Goal: Task Accomplishment & Management: Complete application form

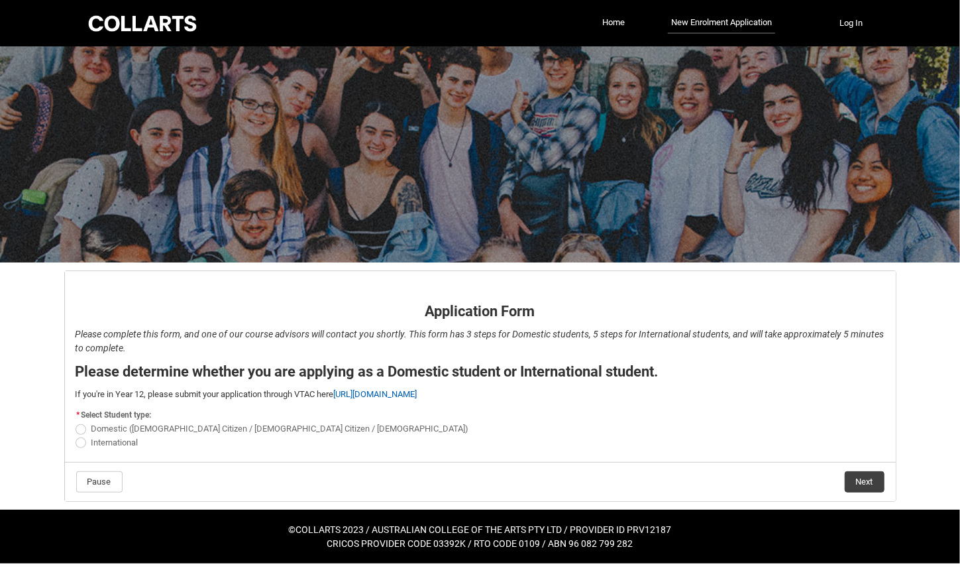
click at [81, 428] on span "REDU_Application_Form_for_Applicant flow" at bounding box center [81, 429] width 11 height 11
click at [76, 422] on input "Domestic (Australian Citizen / New Zealand Citizen / Permanent Resident)" at bounding box center [75, 421] width 1 height 1
radio input "true"
click at [859, 482] on button "Next" at bounding box center [865, 481] width 40 height 21
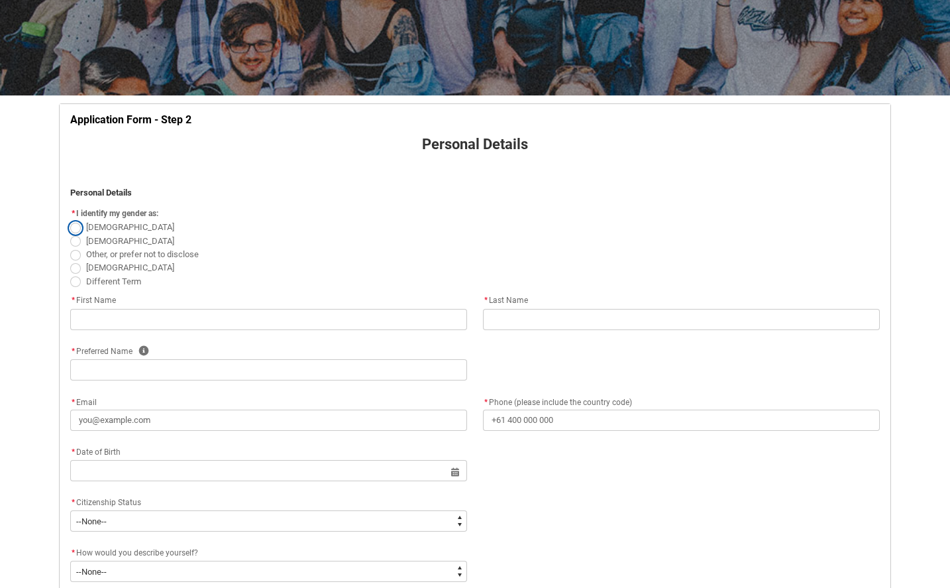
scroll to position [199, 0]
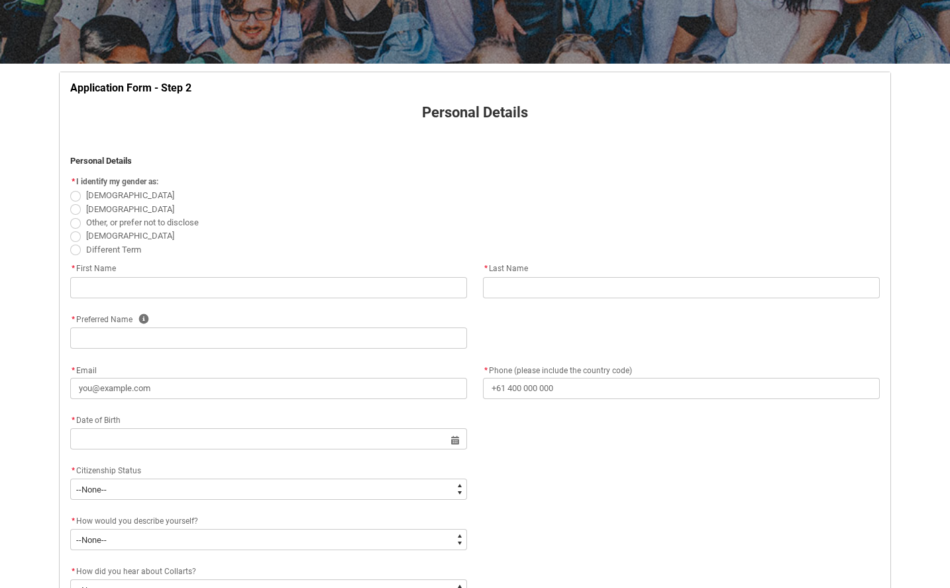
click at [91, 196] on span "Female" at bounding box center [130, 195] width 88 height 10
click at [70, 189] on input "Female" at bounding box center [70, 188] width 1 height 1
radio input "true"
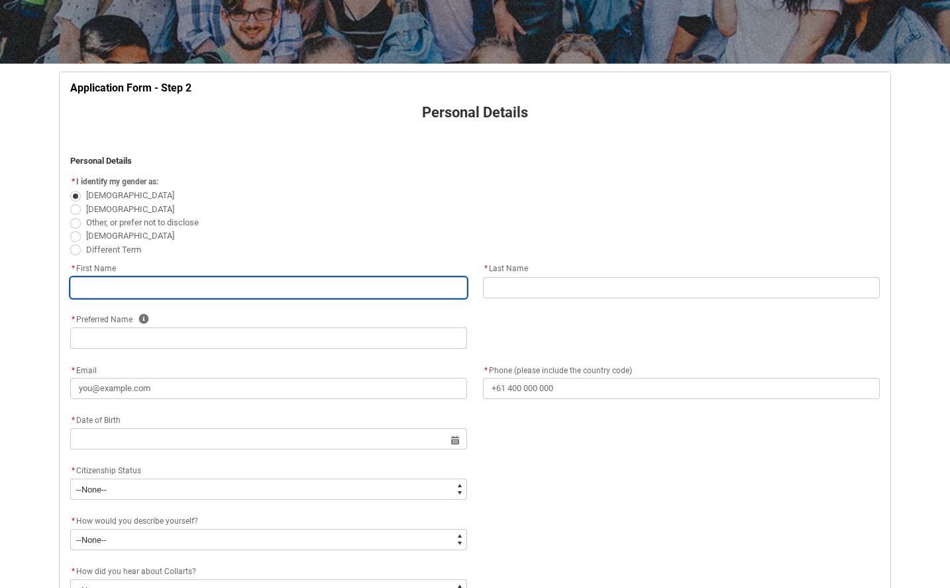
click at [104, 282] on input "REDU_Application_Form_for_Applicant flow" at bounding box center [268, 287] width 397 height 21
type lightning-primitive-input-simple "Besjana"
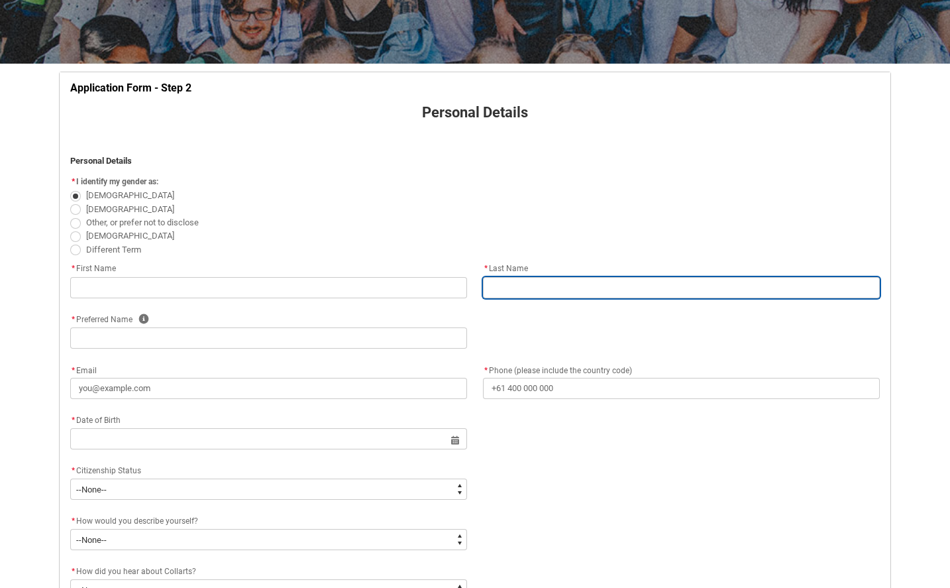
type lightning-primitive-input-simple "Muratoska"
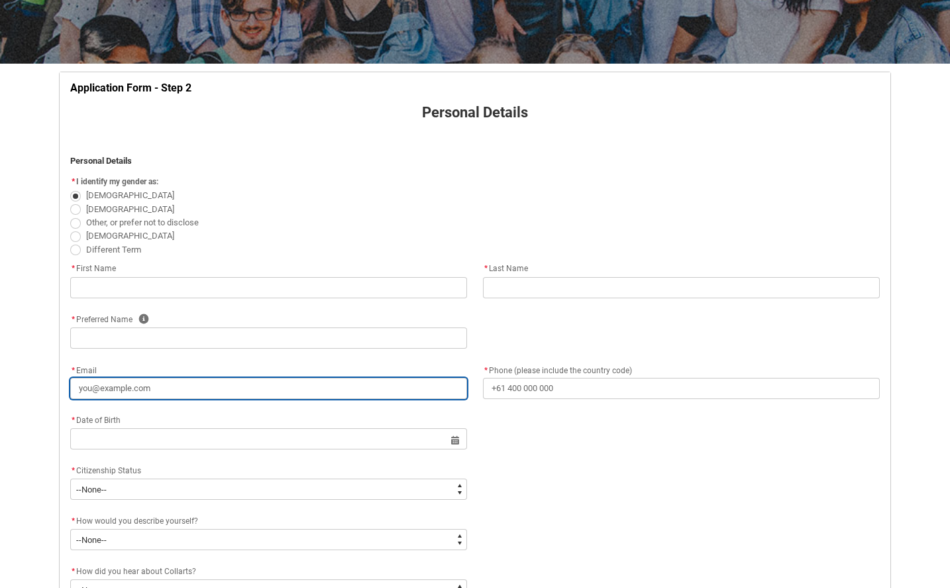
type lightning-primitive-input-simple "besjanamurati31@gmail.com"
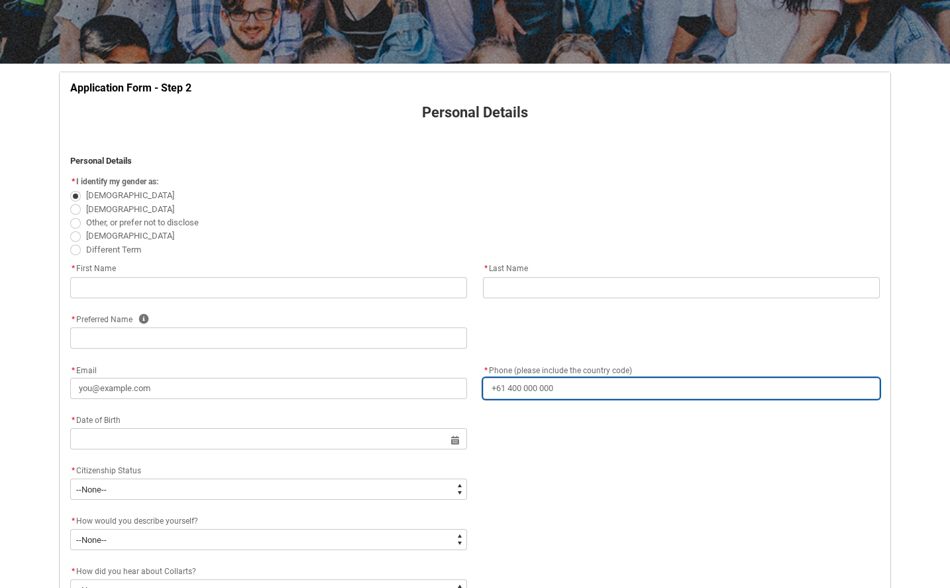
type lightning-primitive-input-simple "+70410151433"
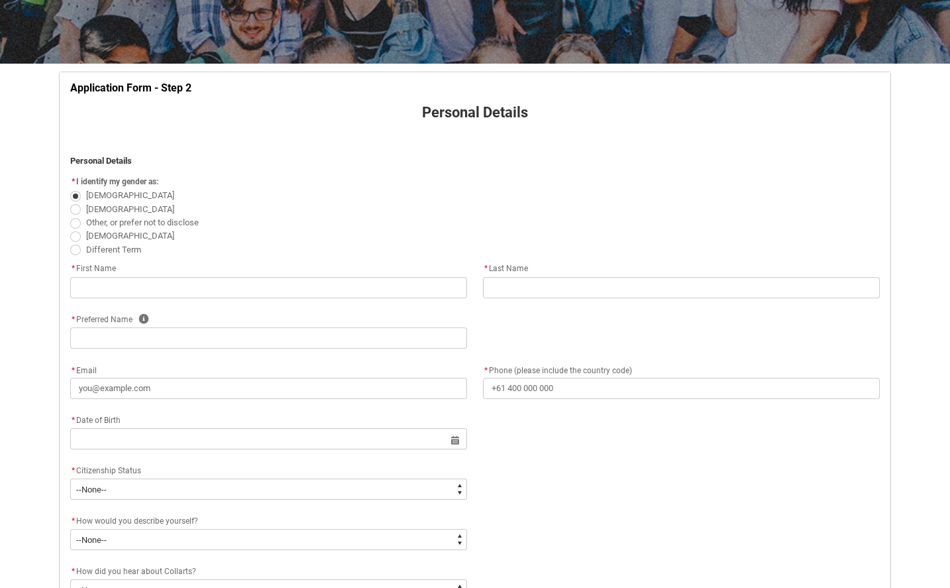
type lightning-select "Country_Choice.1101"
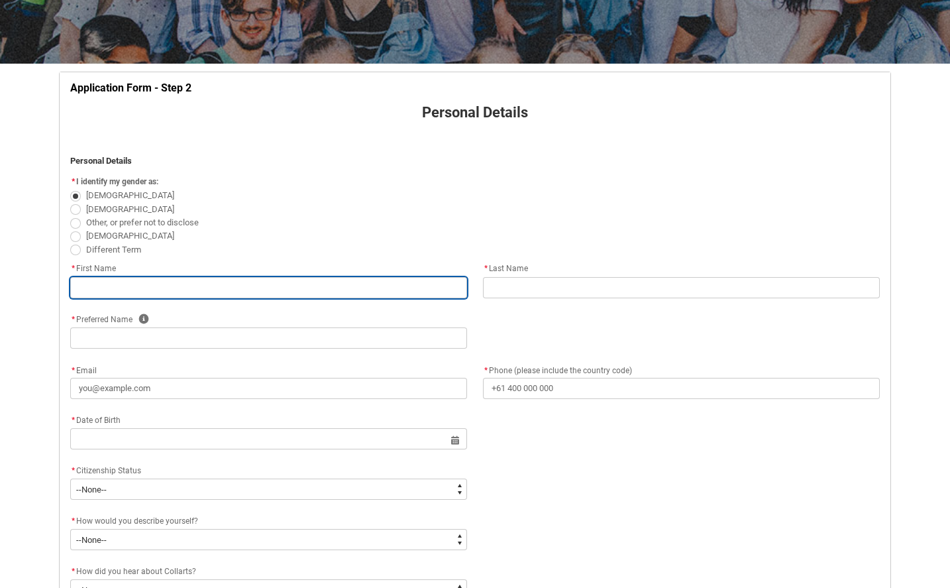
type input "Besjana"
type input "Muratoska"
type input "besjanamurati31@gmail.com"
type input "+70410151433"
select select "Country_Choice.1101"
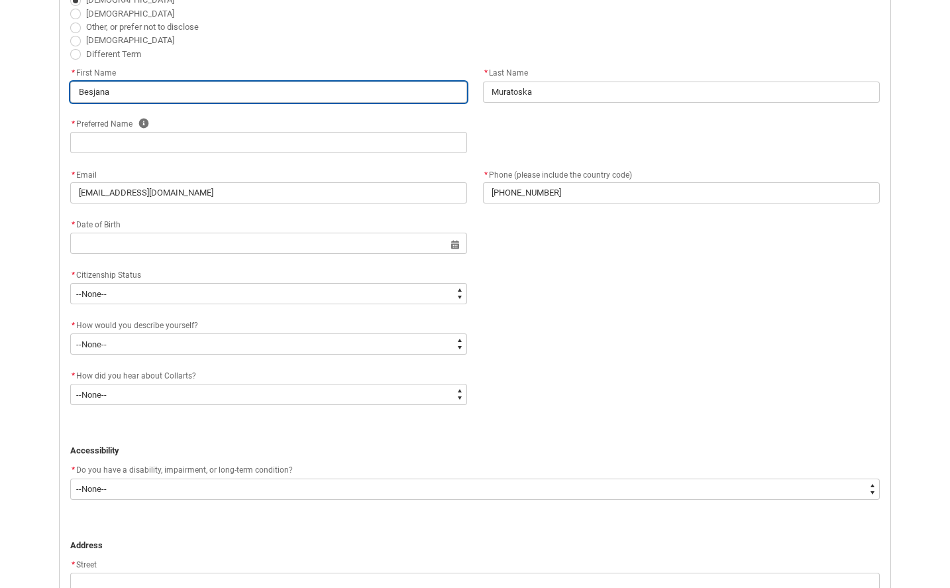
scroll to position [398, 0]
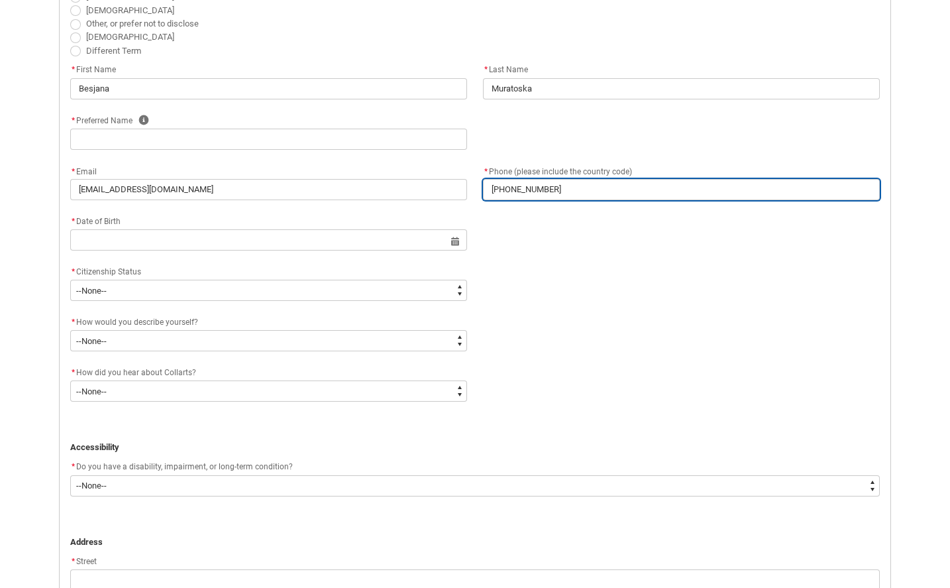
drag, startPoint x: 568, startPoint y: 195, endPoint x: 488, endPoint y: 188, distance: 79.8
click at [488, 188] on input "+70410151433" at bounding box center [681, 189] width 397 height 21
type lightning-primitive-input-simple "o"
type input "o"
type lightning-primitive-input-simple "0"
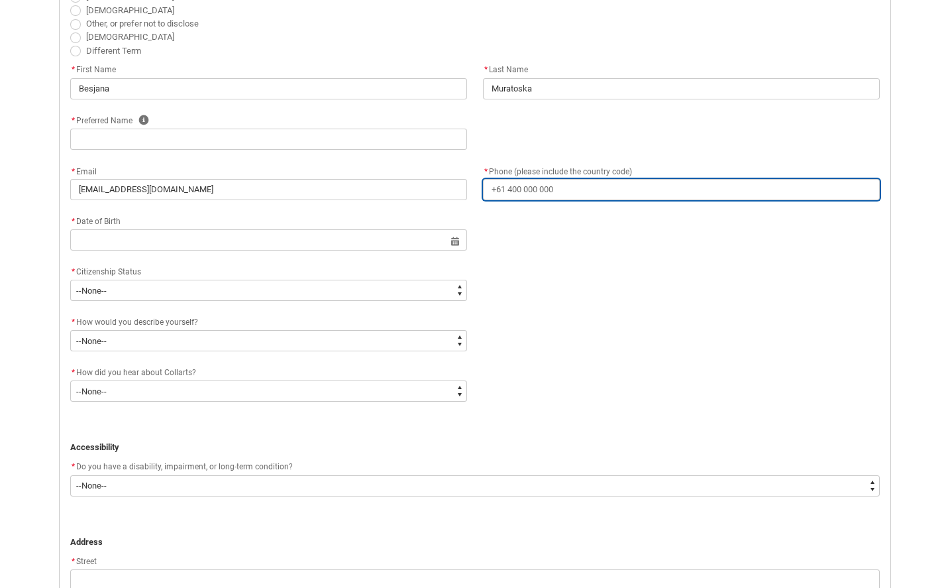
type input "0"
type lightning-primitive-input-simple "+61406911707"
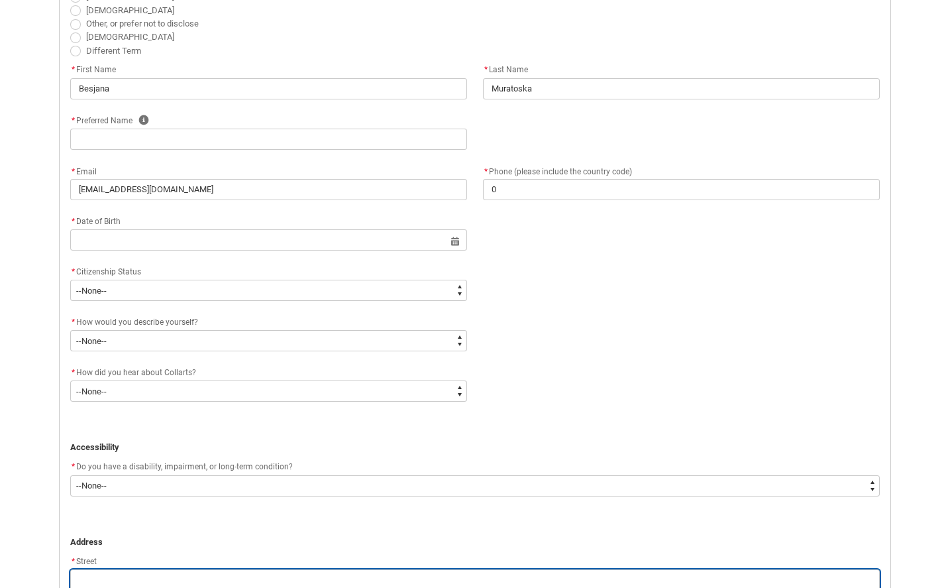
type lightning-primitive-input-simple "3 Alvis Close"
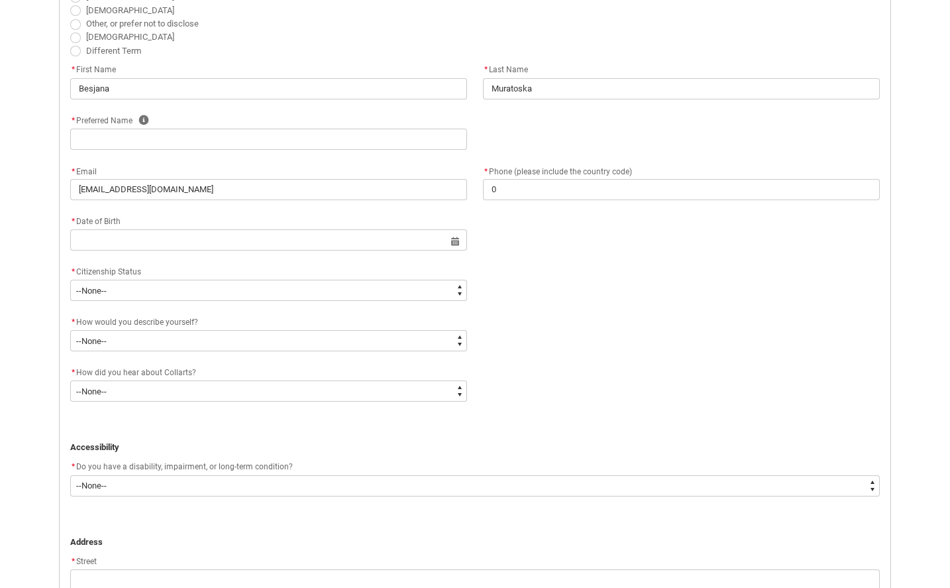
type lightning-primitive-input-simple "VIC"
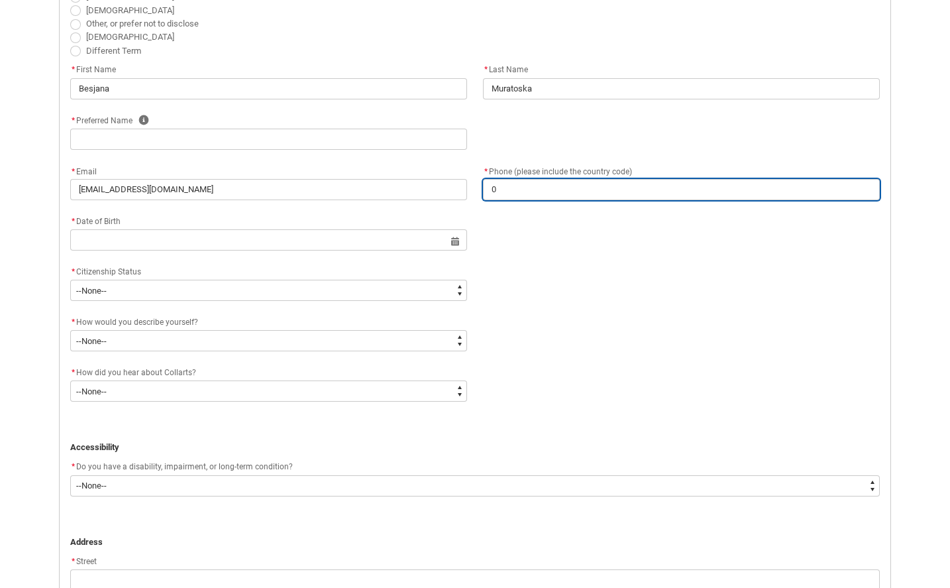
type input "+61406911707"
type input "3 Alvis Close"
type input "VIC"
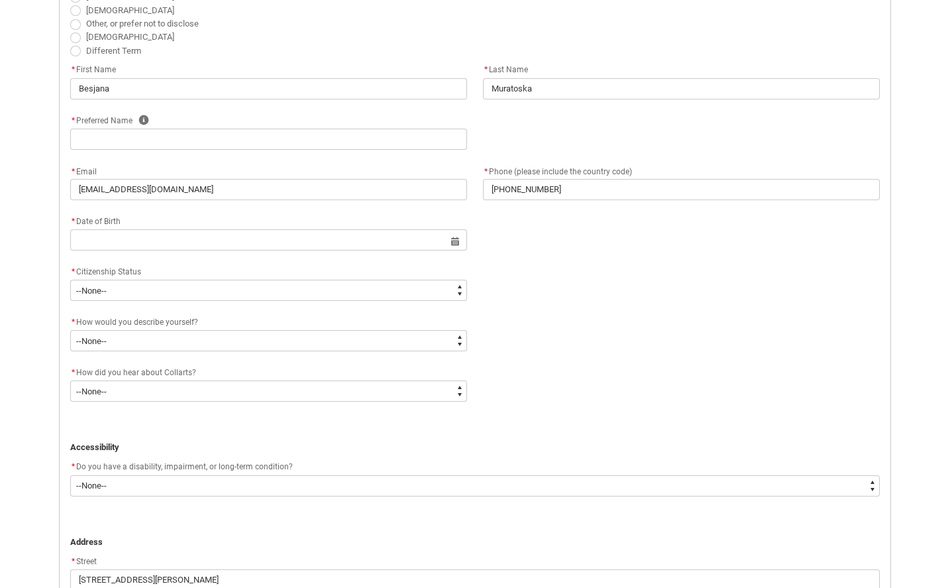
click at [121, 256] on div "* Date of Birth Select a date for Format: 31 Dec 2024" at bounding box center [475, 238] width 826 height 50
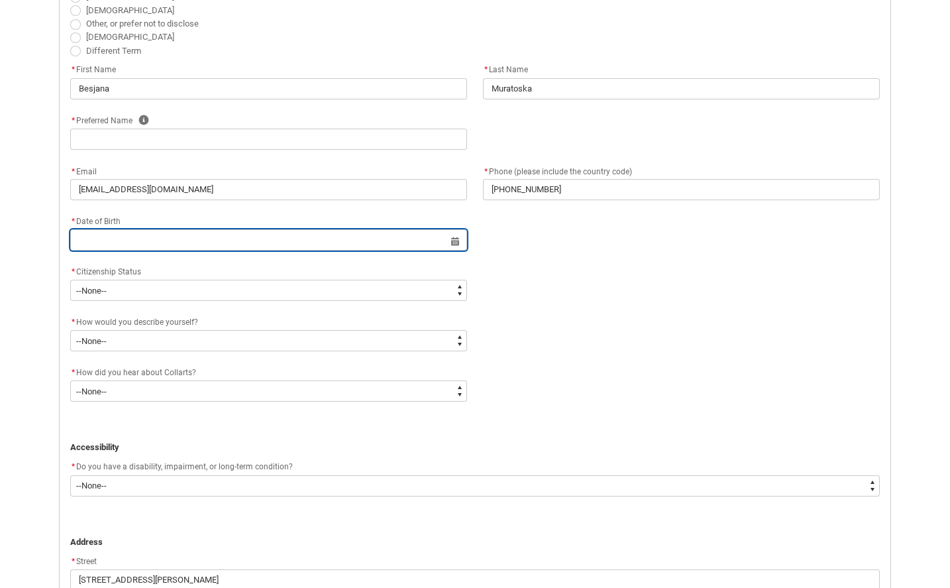
click at [119, 243] on input "REDU_Application_Form_for_Applicant flow" at bounding box center [268, 239] width 397 height 21
select select "2025"
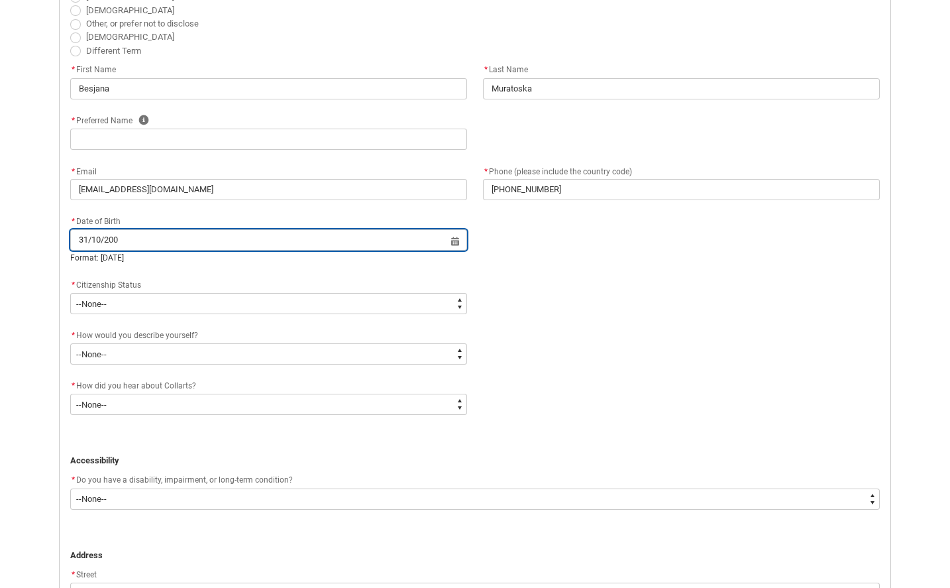
type input "31/10/2007"
type lightning-datepicker "2007-10-31"
type lightning-input "2007-10-31"
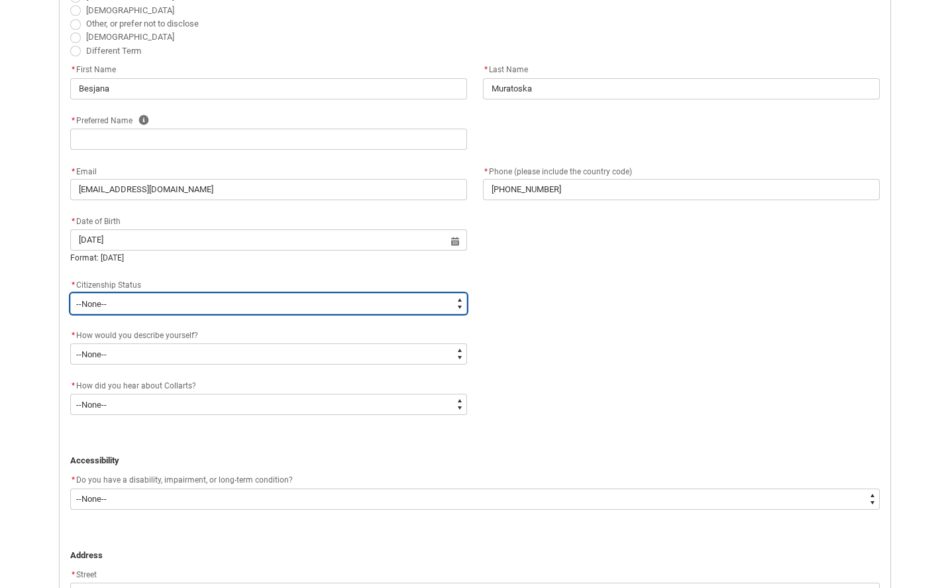
click at [140, 298] on select "--None-- Australian Citizen Humanitarian Visa New Zealand citizen Other Permane…" at bounding box center [268, 303] width 397 height 21
type input "31 Oct 2007"
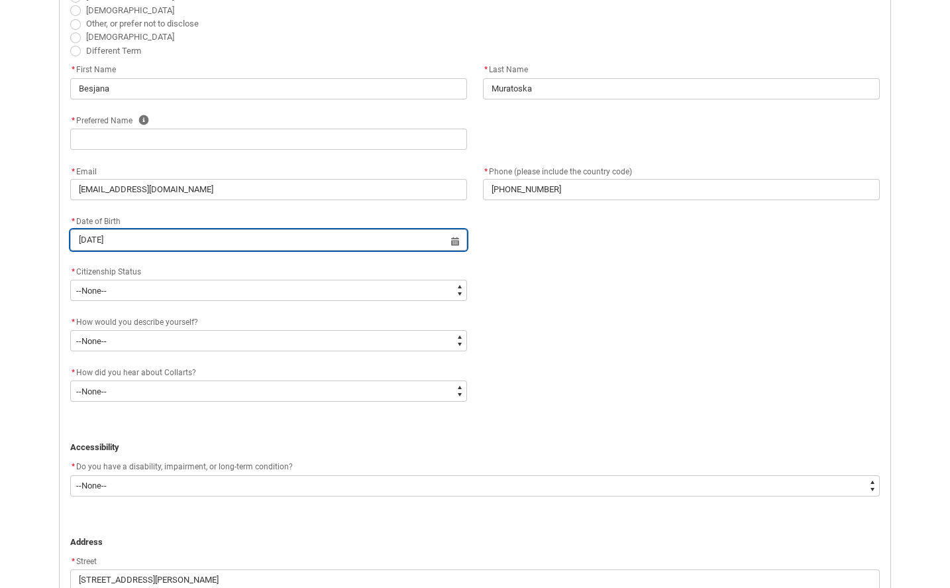
click at [141, 241] on input "31 Oct 2007" at bounding box center [268, 239] width 397 height 21
select select "2007"
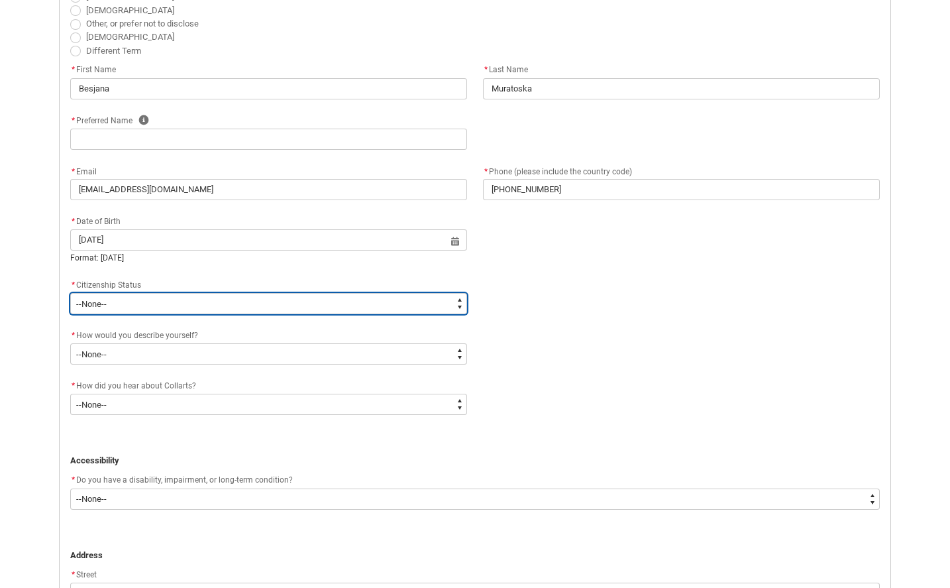
click at [125, 293] on select "--None-- Australian Citizen Humanitarian Visa New Zealand citizen Other Permane…" at bounding box center [268, 303] width 397 height 21
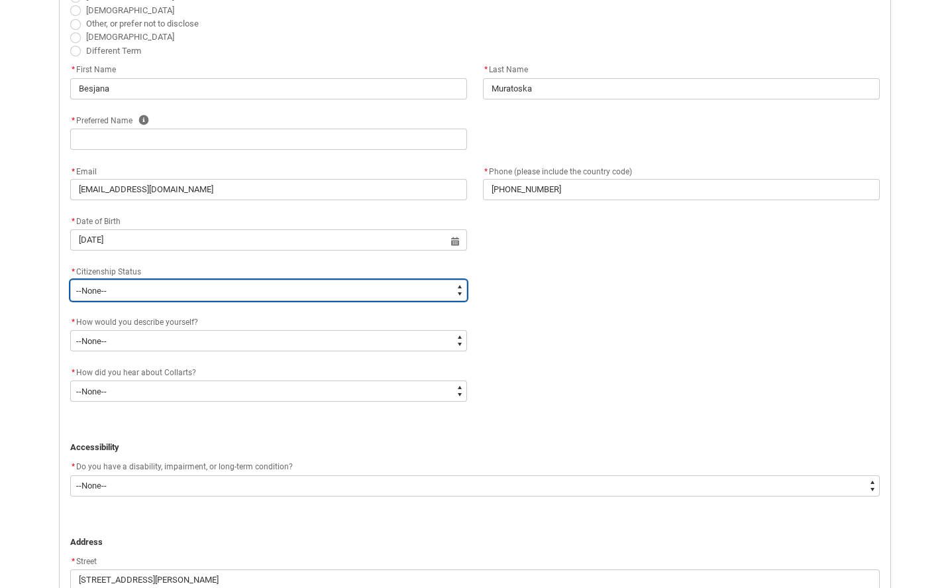
type lightning-select "Citizenship.1"
click at [70, 280] on select "--None-- Australian Citizen Humanitarian Visa New Zealand citizen Other Permane…" at bounding box center [268, 290] width 397 height 21
select select "Citizenship.1"
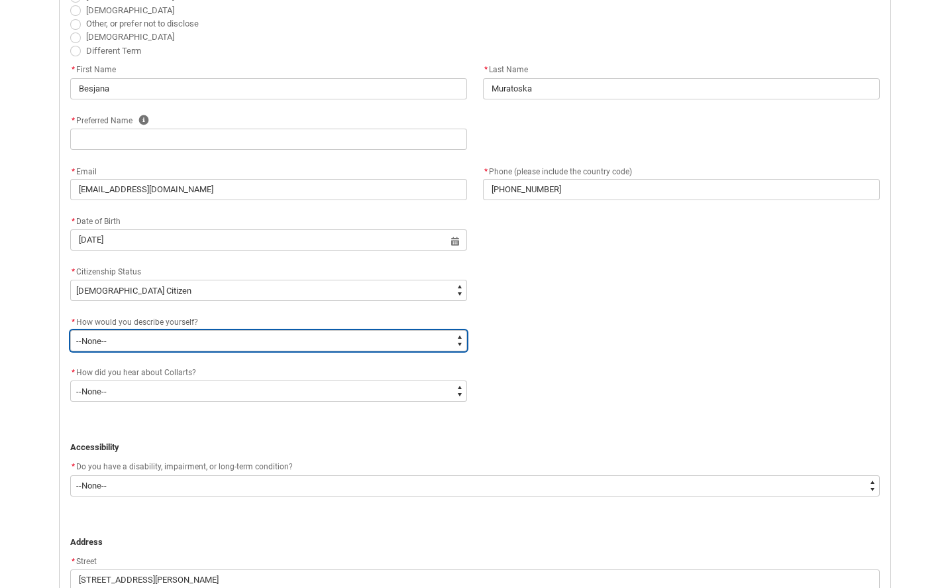
click at [131, 343] on select "--None-- I'm currently in Year 12 and planning what I'll do after school I've c…" at bounding box center [268, 340] width 397 height 21
type lightning-select "HSLC_Domestic_a"
click at [70, 330] on select "--None-- I'm currently in Year 12 and planning what I'll do after school I've c…" at bounding box center [268, 340] width 397 height 21
select select "HSLC_Domestic_a"
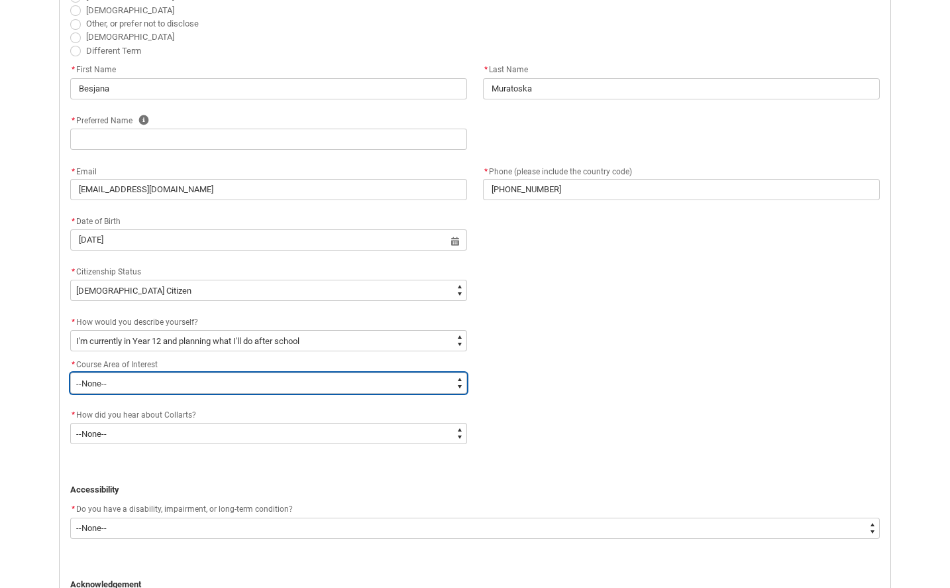
click at [137, 379] on select "--None-- Communication Courses Design Courses Entertainment Courses Performing …" at bounding box center [268, 382] width 397 height 21
type lightning-select "CAI_Design"
click at [70, 372] on select "--None-- Communication Courses Design Courses Entertainment Courses Performing …" at bounding box center [268, 382] width 397 height 21
select select "CAI_Design"
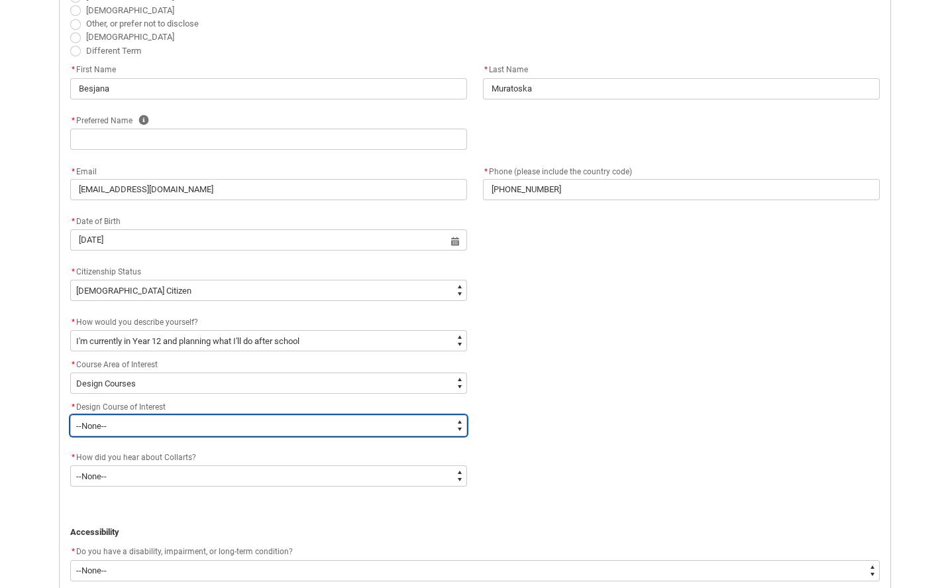
click at [169, 425] on select "--None-- 2D Animation Animation & VFX Fashion & Sustainability Fashion Marketin…" at bounding box center [268, 425] width 397 height 21
type lightning-select "CI_D_ID"
click at [70, 415] on select "--None-- 2D Animation Animation & VFX Fashion & Sustainability Fashion Marketin…" at bounding box center [268, 425] width 397 height 21
select select "CI_D_ID"
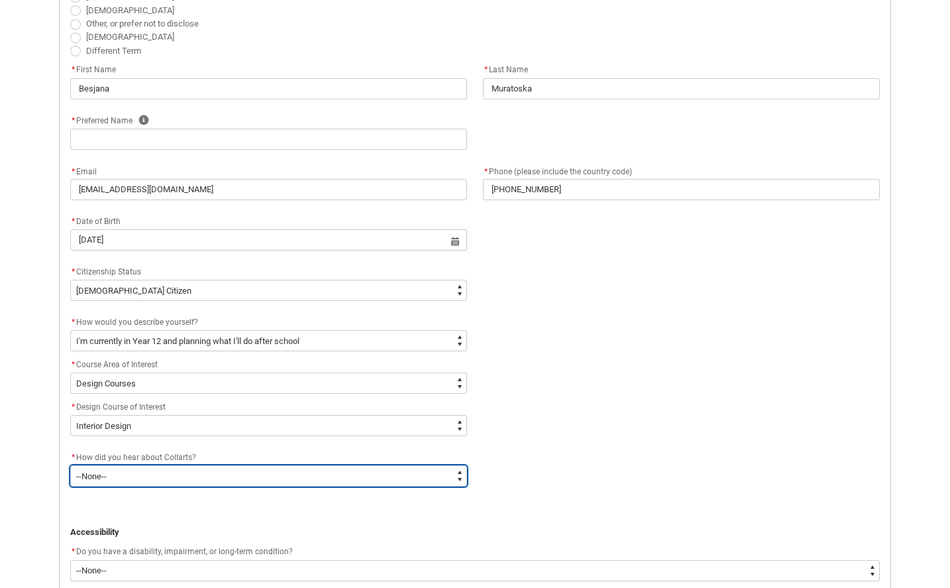
click at [186, 473] on select "--None-- Advertising - Facebook Advertising - Google Advertising - Instagram Ad…" at bounding box center [268, 475] width 397 height 21
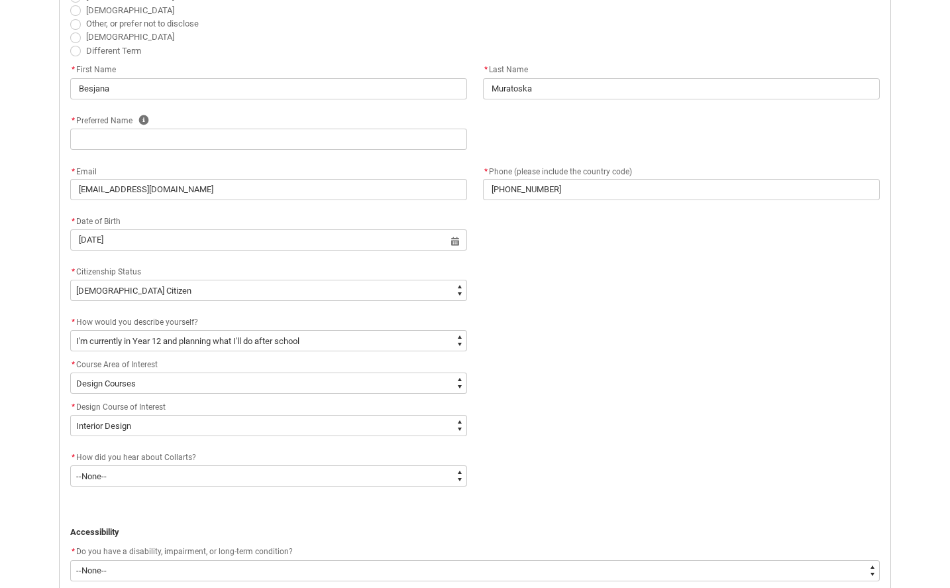
click at [199, 498] on div "* How did you hear about Collarts? * --None-- Advertising - Facebook Advertisin…" at bounding box center [475, 474] width 826 height 50
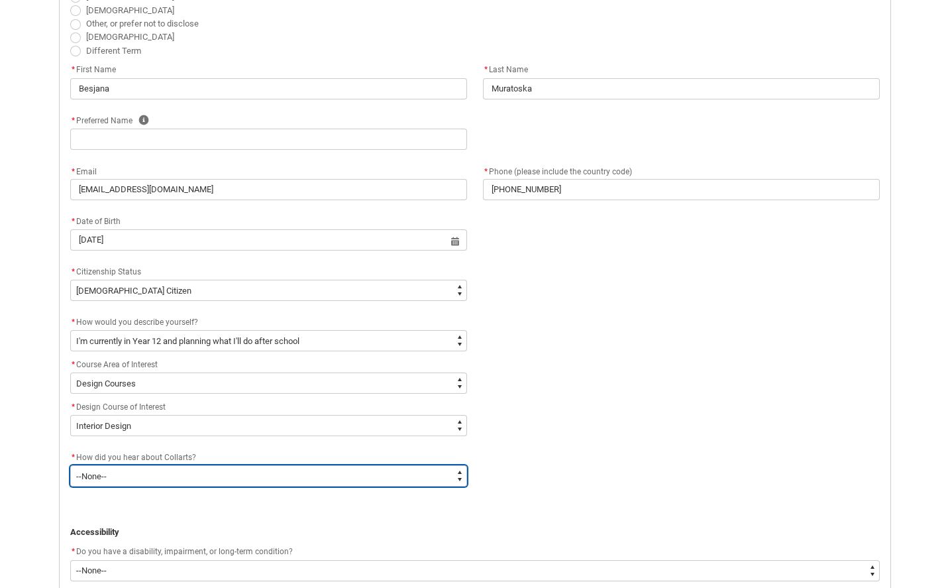
click at [191, 473] on select "--None-- Advertising - Facebook Advertising - Google Advertising - Instagram Ad…" at bounding box center [268, 475] width 397 height 21
type lightning-select "Heard_About_Collarts_Picklist.Career Expo"
click at [70, 465] on select "--None-- Advertising - Facebook Advertising - Google Advertising - Instagram Ad…" at bounding box center [268, 475] width 397 height 21
select select "Heard_About_Collarts_Picklist.Career Expo"
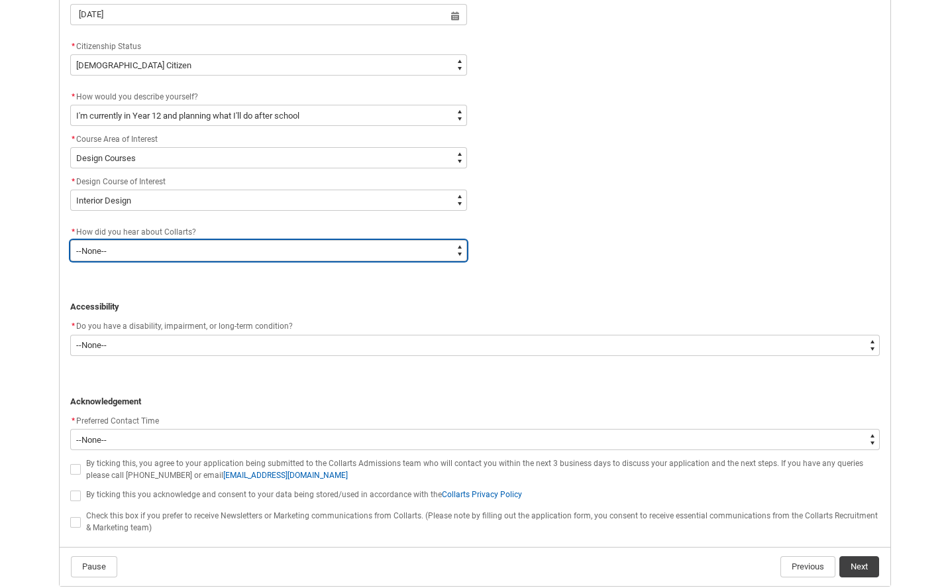
scroll to position [663, 0]
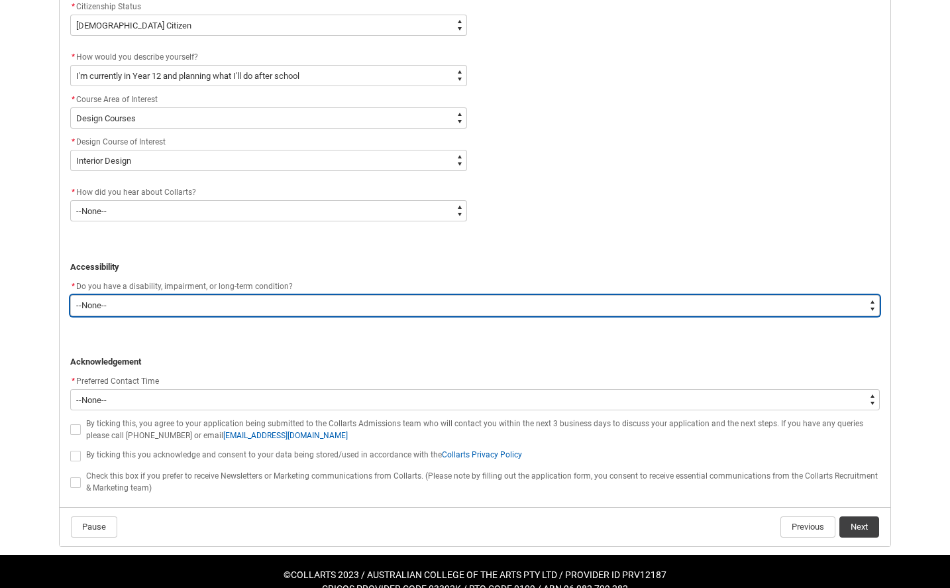
click at [132, 306] on select "--None-- Yes No" at bounding box center [475, 305] width 810 height 21
type lightning-select "No_TextChoice"
click at [70, 295] on select "--None-- Yes No" at bounding box center [475, 305] width 810 height 21
select select "No_TextChoice"
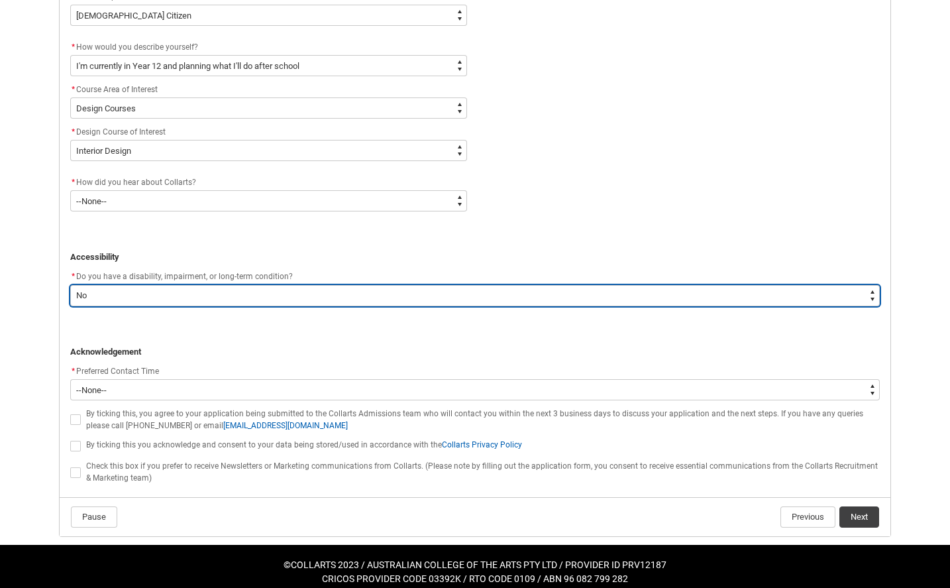
scroll to position [681, 0]
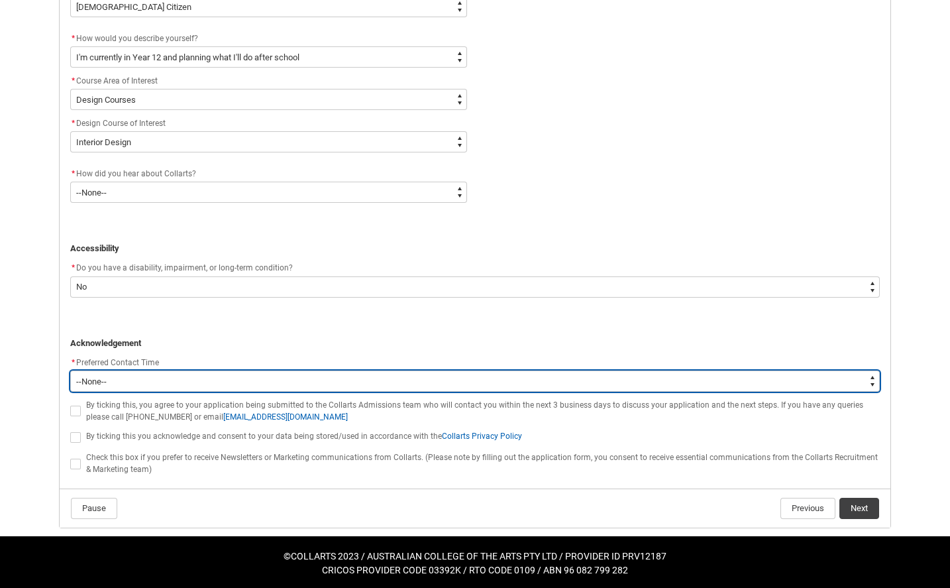
click at [131, 376] on select "--None-- Morning (9:00AM-12:00PM) Afternoon (12:00PM-5:00PM)" at bounding box center [475, 380] width 810 height 21
type lightning-select "P_Contact_Time_Afternoon"
click at [70, 370] on select "--None-- Morning (9:00AM-12:00PM) Afternoon (12:00PM-5:00PM)" at bounding box center [475, 380] width 810 height 21
select select "P_Contact_Time_Afternoon"
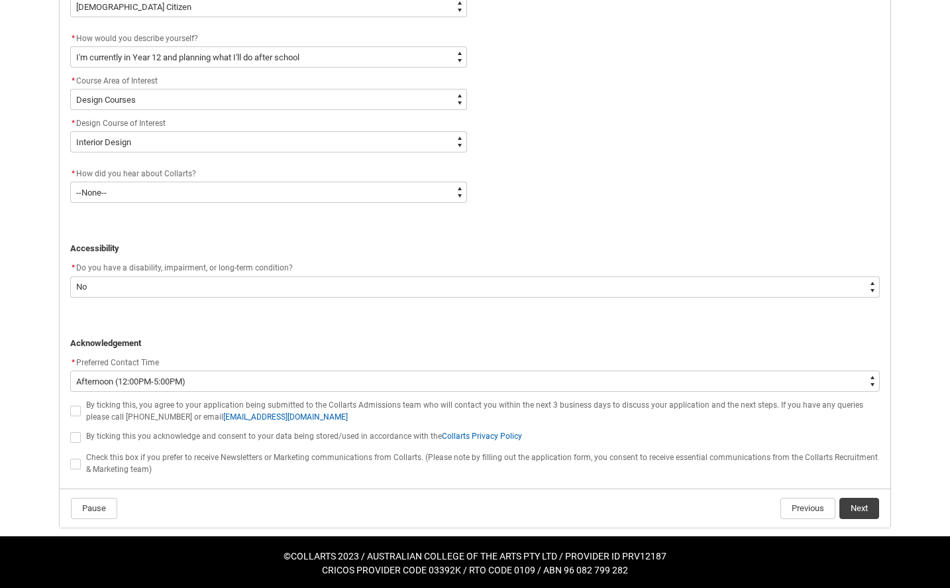
click at [71, 413] on span "REDU_Application_Form_for_Applicant flow" at bounding box center [75, 411] width 11 height 11
click at [70, 404] on input "REDU_Application_Form_for_Applicant flow" at bounding box center [70, 404] width 1 height 1
type lightning-input "true"
checkbox input "true"
click at [81, 432] on label "REDU_Application_Form_for_Applicant flow" at bounding box center [78, 437] width 16 height 10
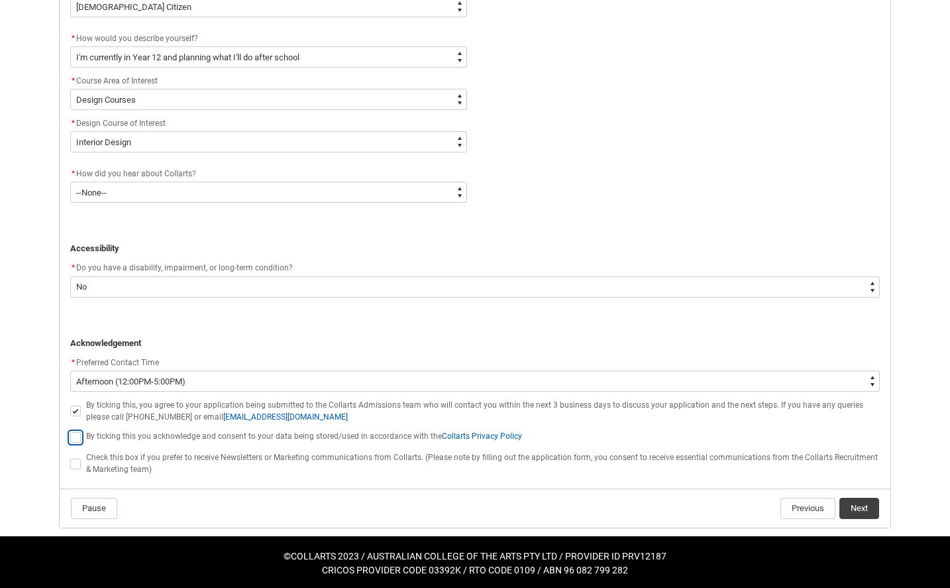
click at [70, 431] on input "REDU_Application_Form_for_Applicant flow" at bounding box center [70, 430] width 1 height 1
type lightning-input "true"
checkbox input "true"
click at [81, 455] on lightning-input "REDU_Application_Form_for_Applicant flow" at bounding box center [78, 462] width 16 height 17
click at [81, 458] on label "REDU_Application_Form_for_Applicant flow" at bounding box center [78, 463] width 16 height 10
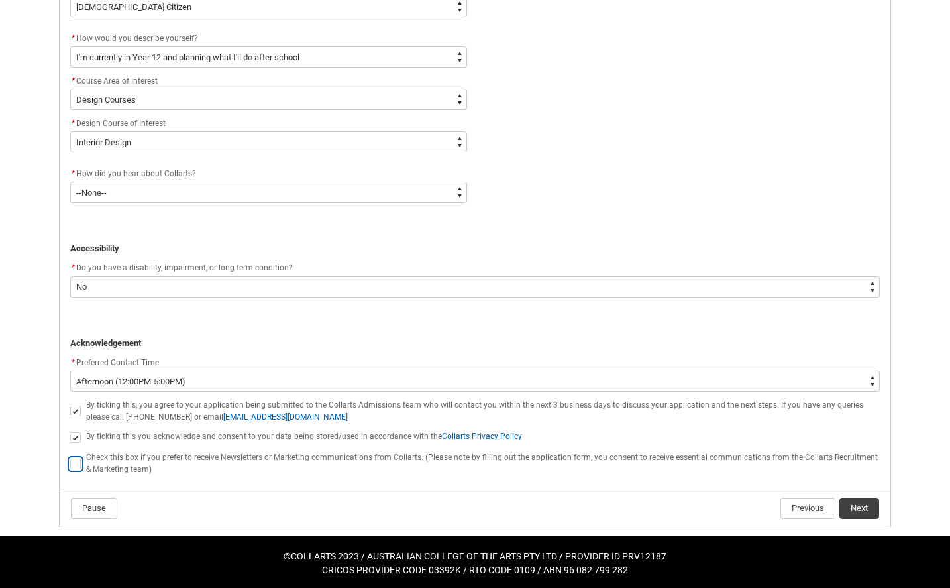
click at [70, 457] on input "REDU_Application_Form_for_Applicant flow" at bounding box center [70, 456] width 1 height 1
type lightning-input "true"
checkbox input "true"
click at [80, 459] on span "REDU_Application_Form_for_Applicant flow" at bounding box center [75, 464] width 11 height 11
click at [70, 457] on input "REDU_Application_Form_for_Applicant flow" at bounding box center [70, 456] width 1 height 1
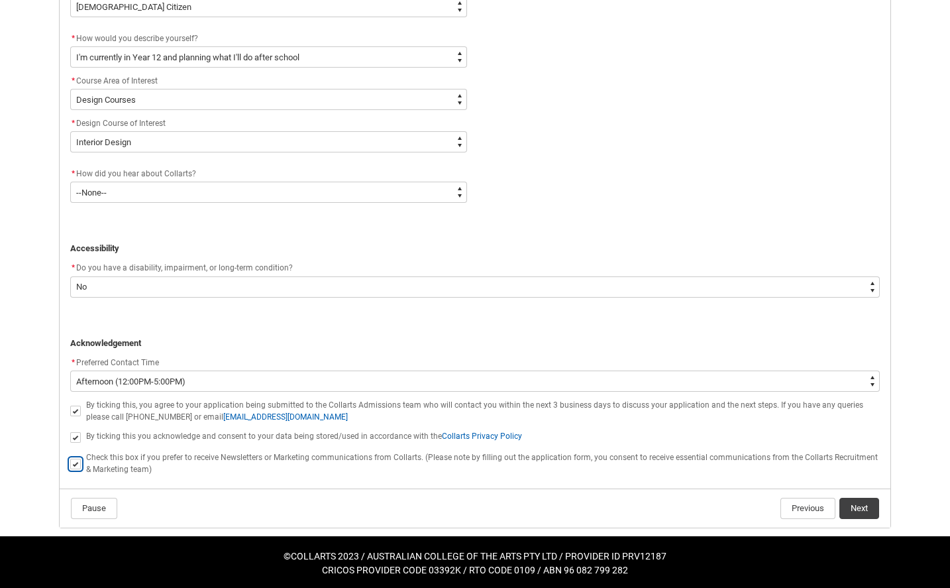
type lightning-input "false"
checkbox input "false"
click at [80, 459] on span "REDU_Application_Form_for_Applicant flow" at bounding box center [75, 464] width 11 height 11
click at [70, 457] on input "REDU_Application_Form_for_Applicant flow" at bounding box center [70, 456] width 1 height 1
type lightning-input "true"
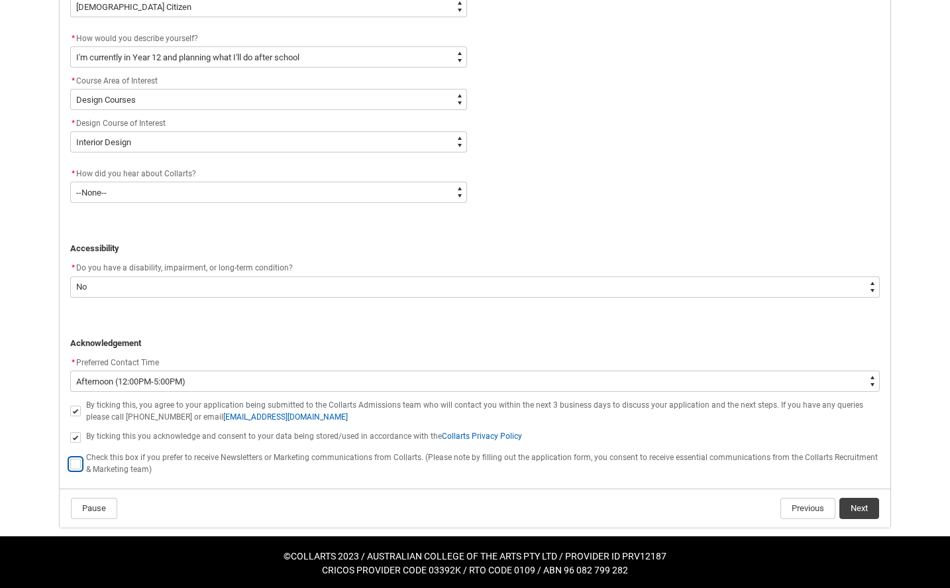
checkbox input "true"
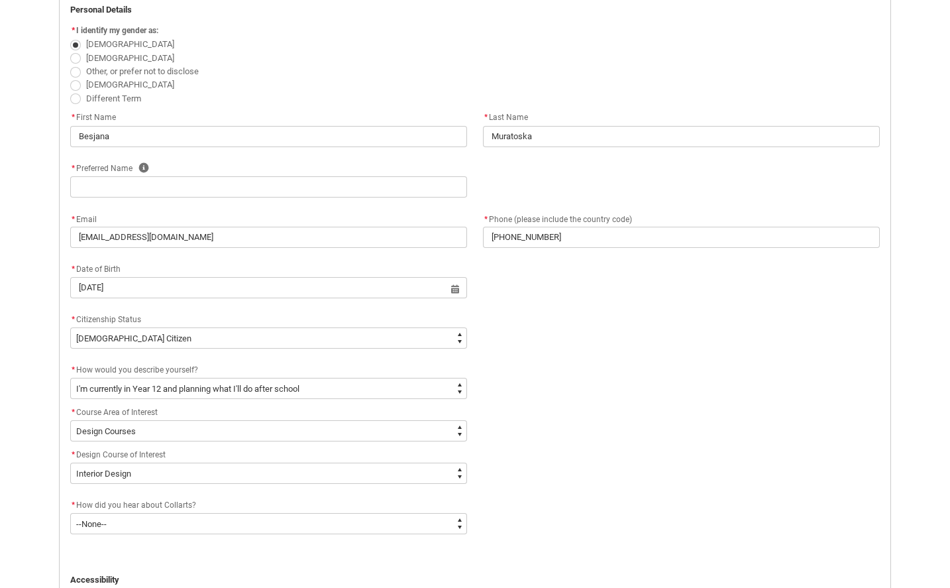
scroll to position [416, 0]
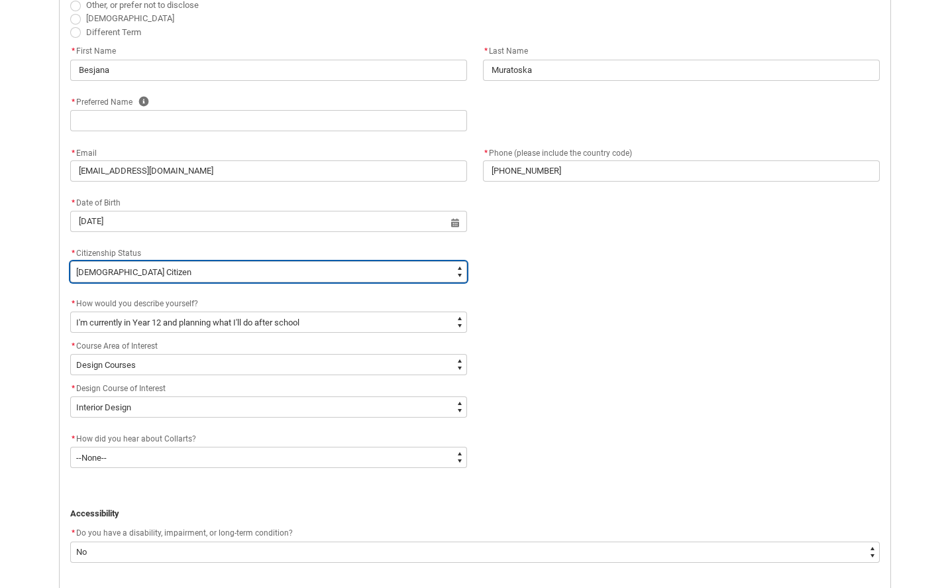
click at [413, 267] on select "--None-- Australian Citizen Humanitarian Visa New Zealand citizen Other Permane…" at bounding box center [268, 271] width 397 height 21
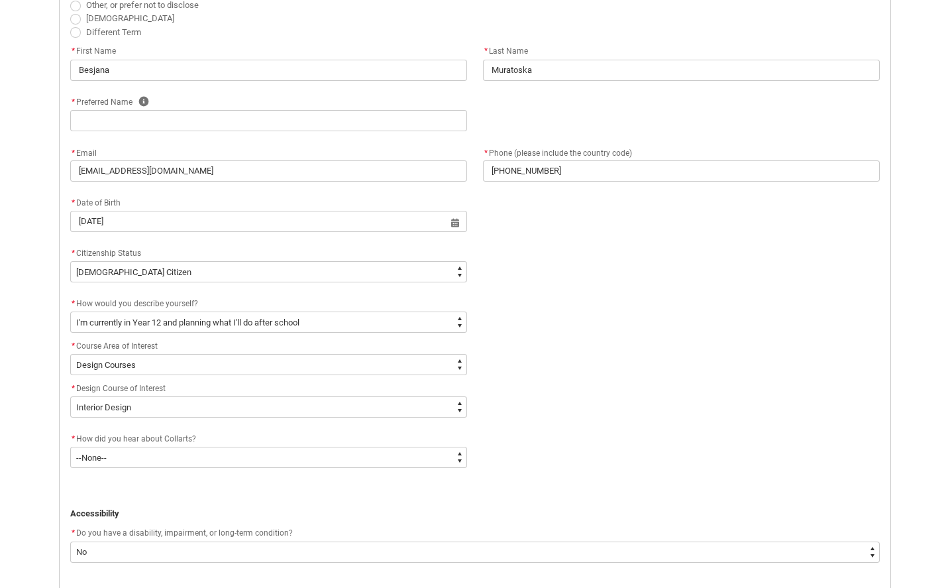
click at [626, 297] on div "* How would you describe yourself? * --None-- I'm currently in Year 12 and plan…" at bounding box center [475, 363] width 826 height 135
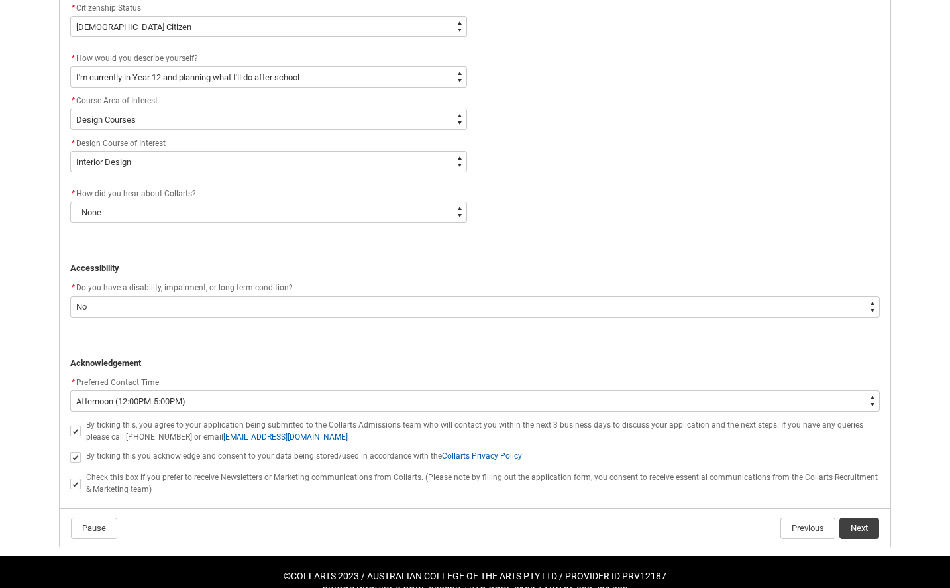
scroll to position [681, 0]
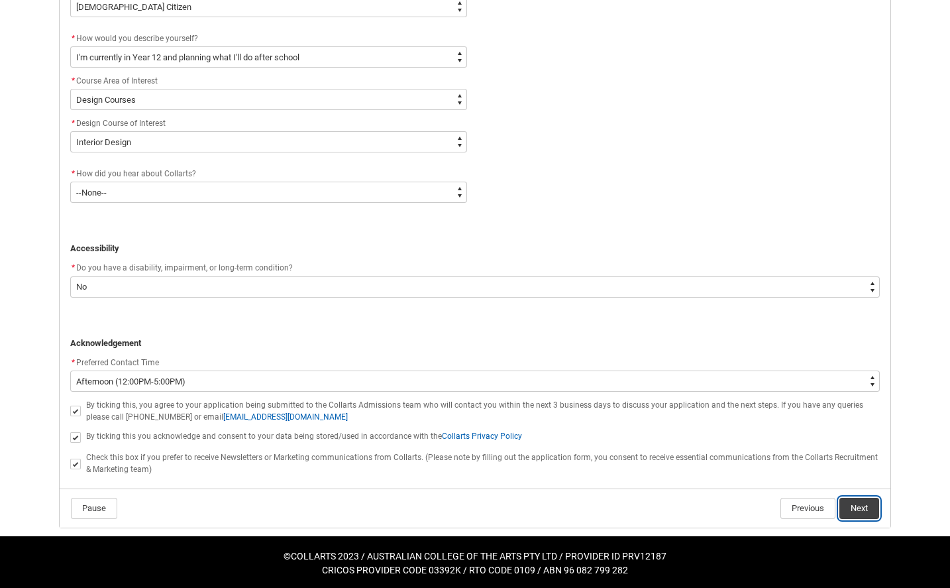
click at [851, 500] on button "Next" at bounding box center [860, 508] width 40 height 21
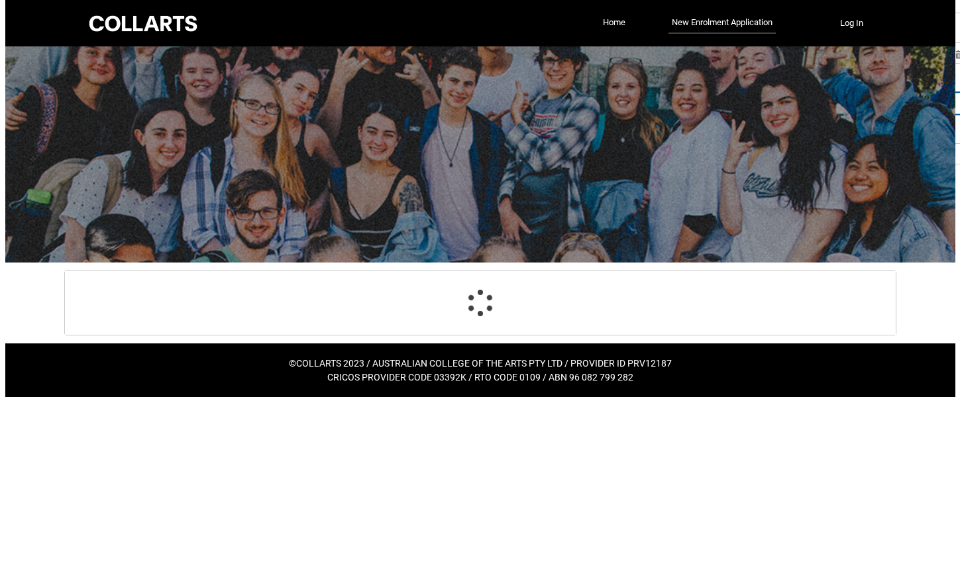
scroll to position [0, 0]
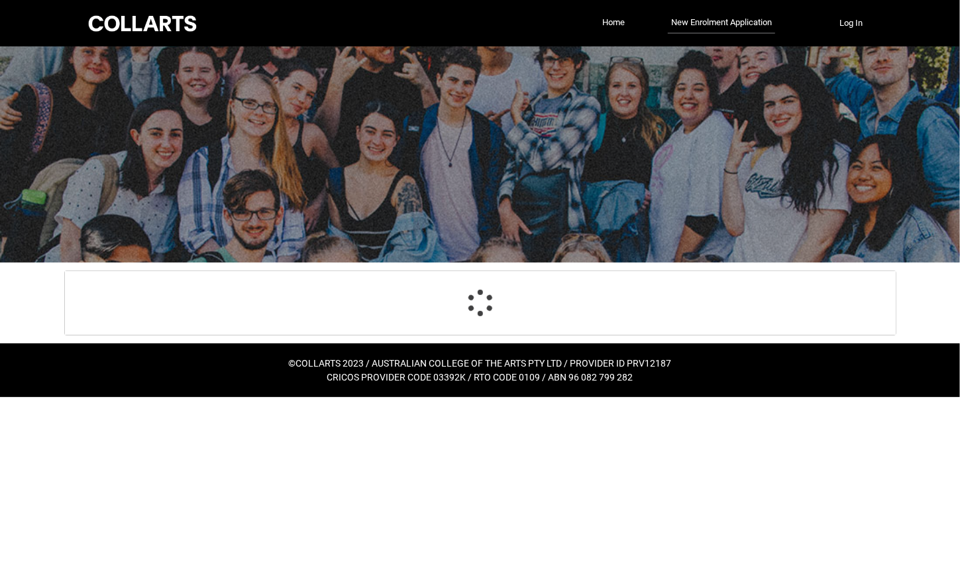
select select "Citizenship.1"
select select "HSLC_Domestic_a"
select select "CAI_Design"
select select "CI_D_ID"
select select "Heard_About_Collarts_Picklist.Career Expo"
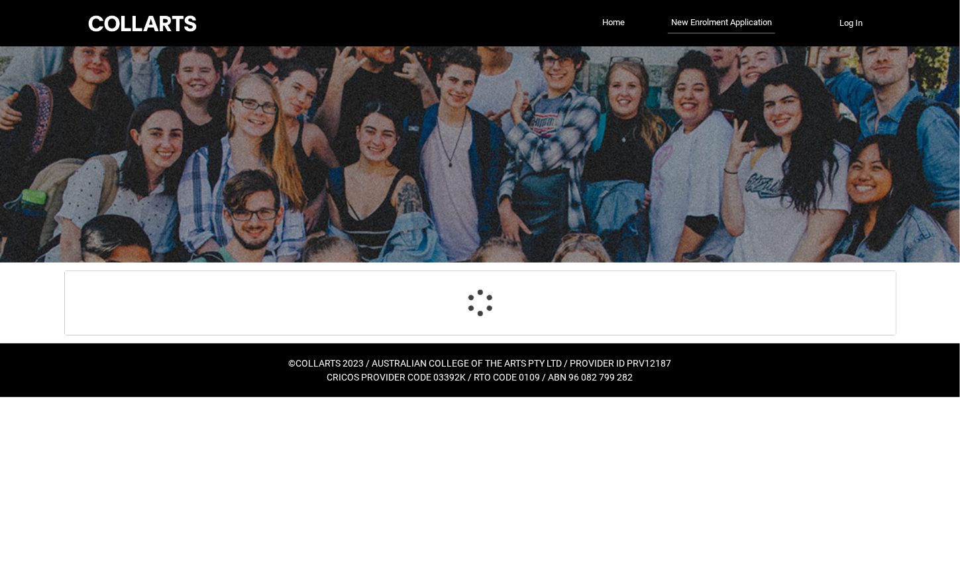
select select "No_TextChoice"
select select "P_Contact_Time_Afternoon"
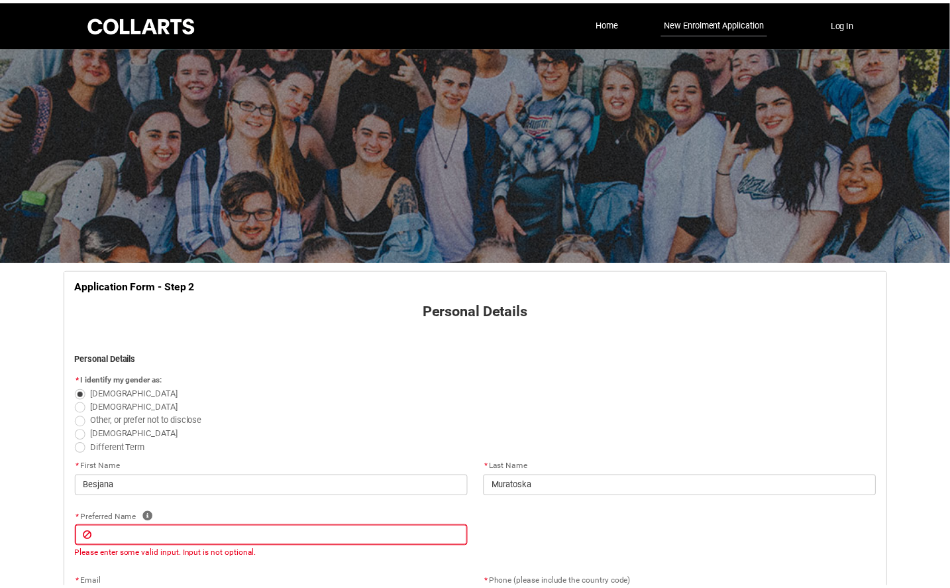
scroll to position [138, 0]
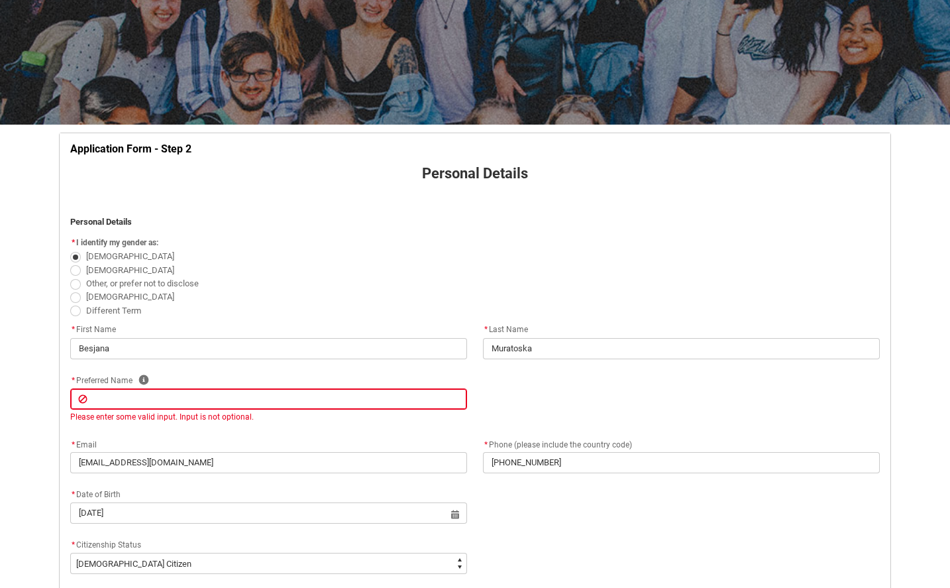
click at [266, 397] on input "REDU_Application_Form_for_Applicant flow" at bounding box center [268, 398] width 397 height 21
type lightning-primitive-input-simple "B"
type input "B"
type lightning-primitive-input-simple "Be"
type input "Be"
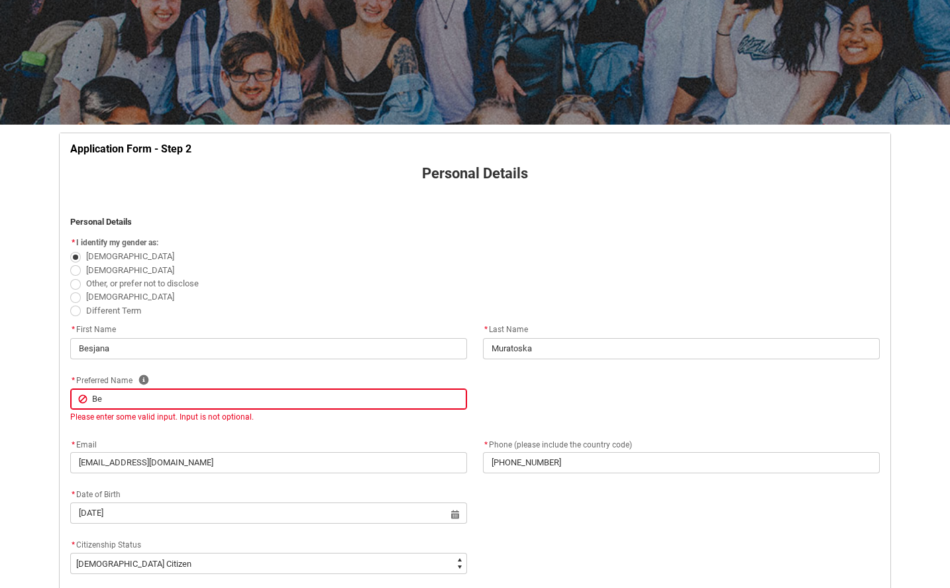
type lightning-primitive-input-simple "Bes"
type input "Bes"
type lightning-primitive-input-simple "Besj"
type input "Besj"
type lightning-primitive-input-simple "Besja"
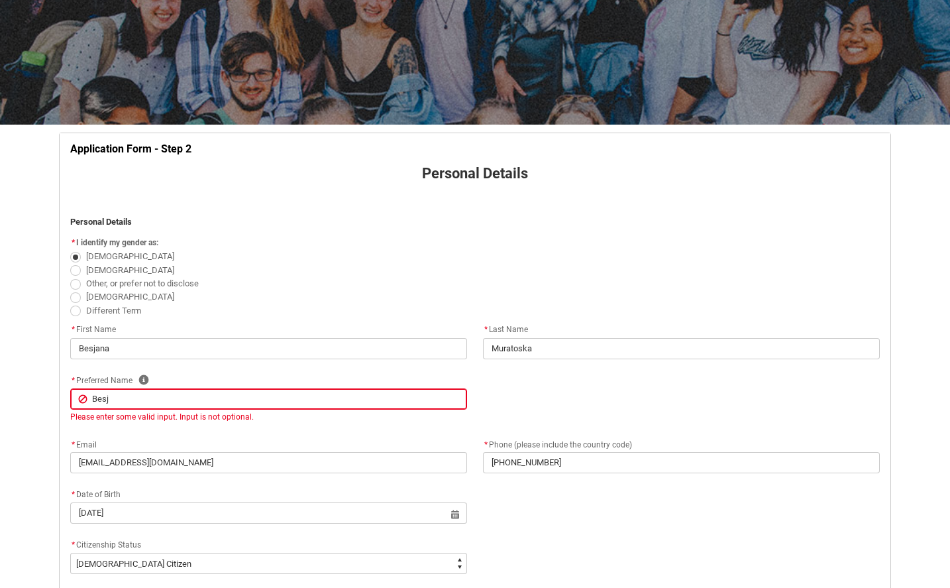
type input "Besja"
type lightning-primitive-input-simple "Besjan"
type input "Besjan"
type lightning-primitive-input-simple "Besjana"
type input "Besjana"
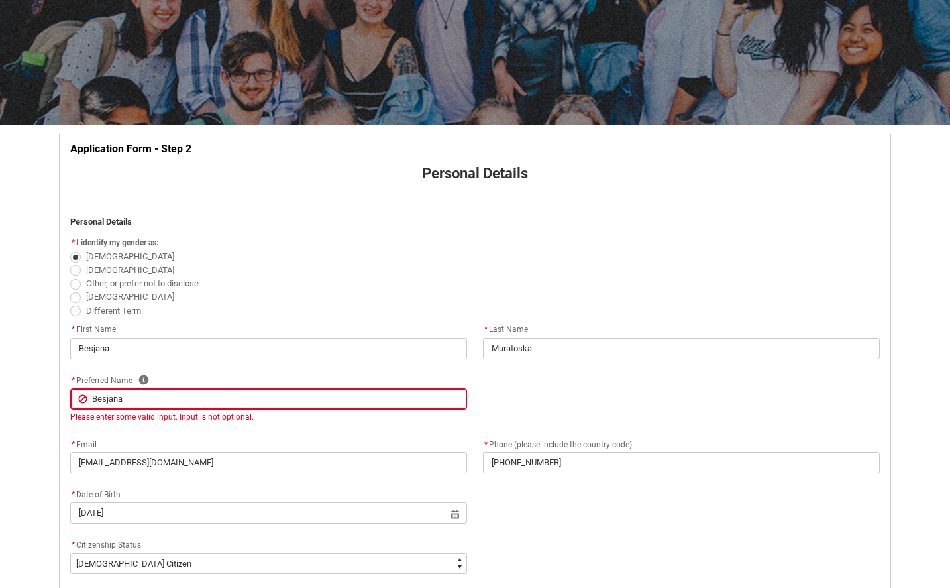
type lightning-primitive-input-simple "Besjana"
type input "Besjana"
click at [748, 425] on div "* Preferred Name Help Besjana Please enter some valid input. Input is not optio…" at bounding box center [475, 404] width 826 height 64
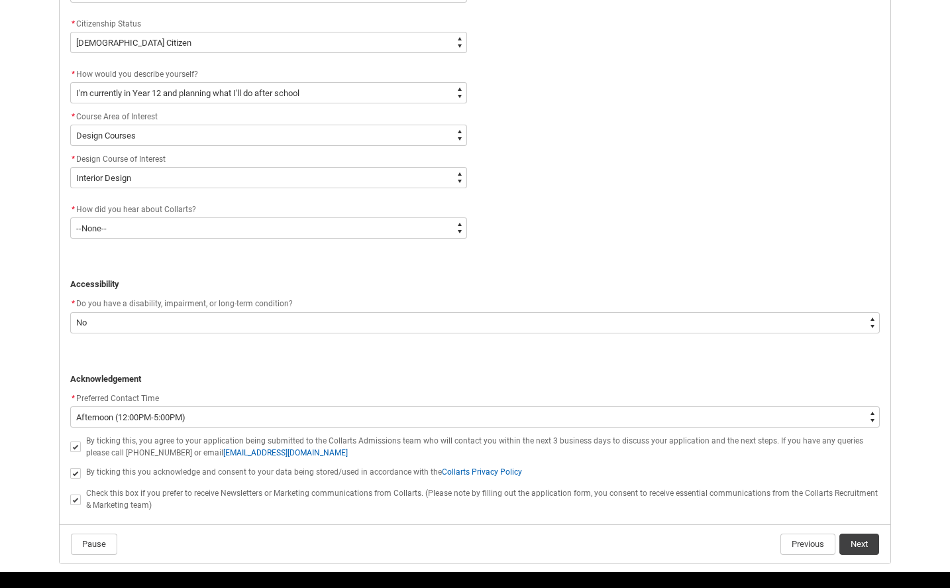
scroll to position [694, 0]
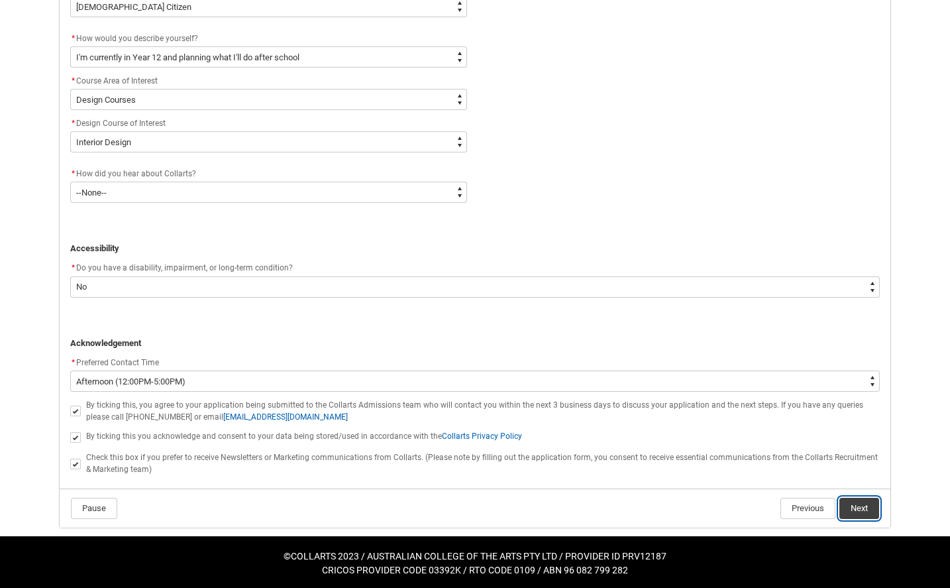
click at [861, 500] on button "Next" at bounding box center [860, 508] width 40 height 21
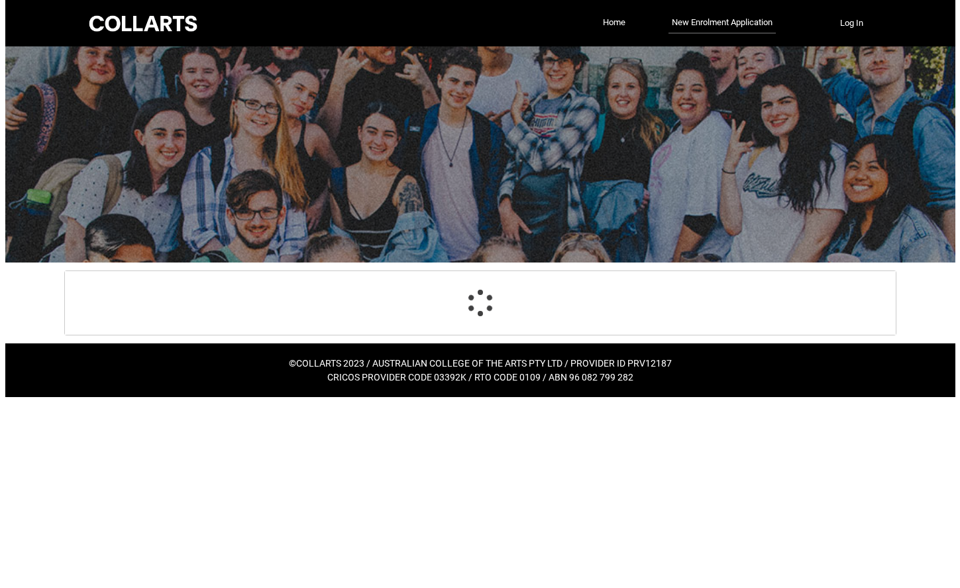
scroll to position [0, 0]
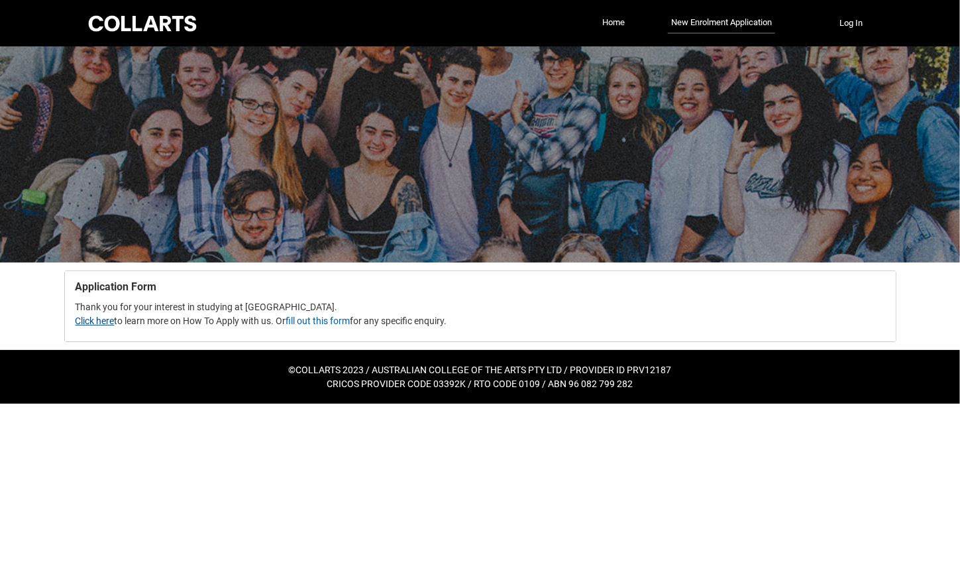
click at [108, 320] on link "Click here" at bounding box center [95, 320] width 39 height 11
